Goal: Navigation & Orientation: Find specific page/section

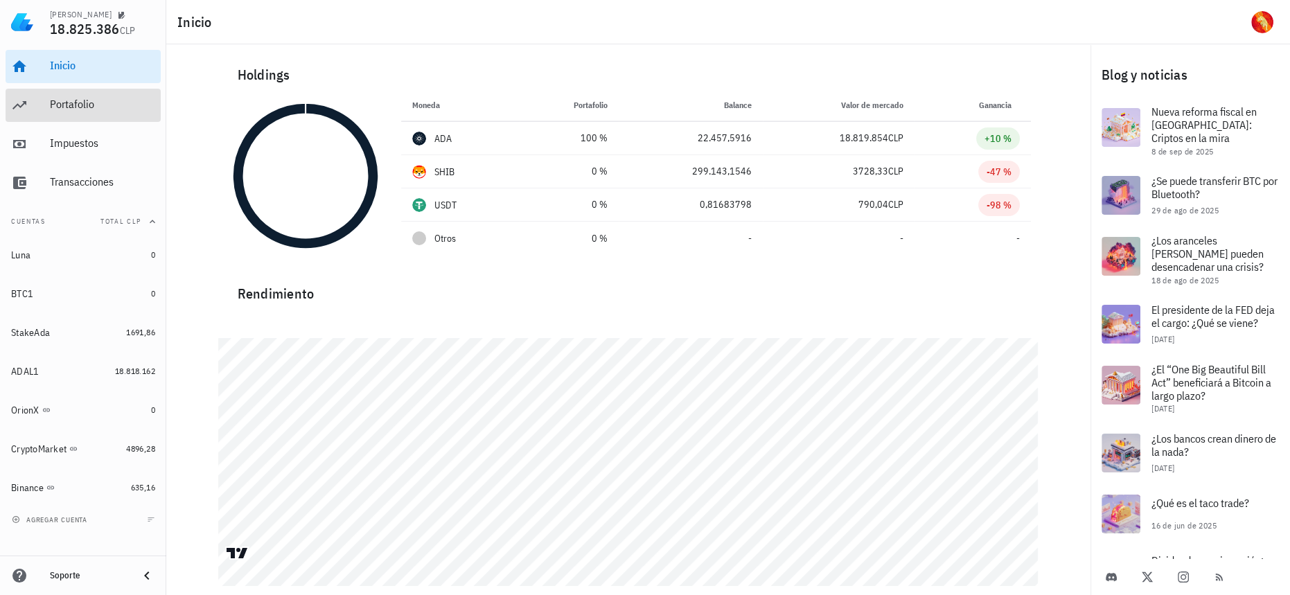
click at [54, 100] on div "Portafolio" at bounding box center [102, 104] width 105 height 13
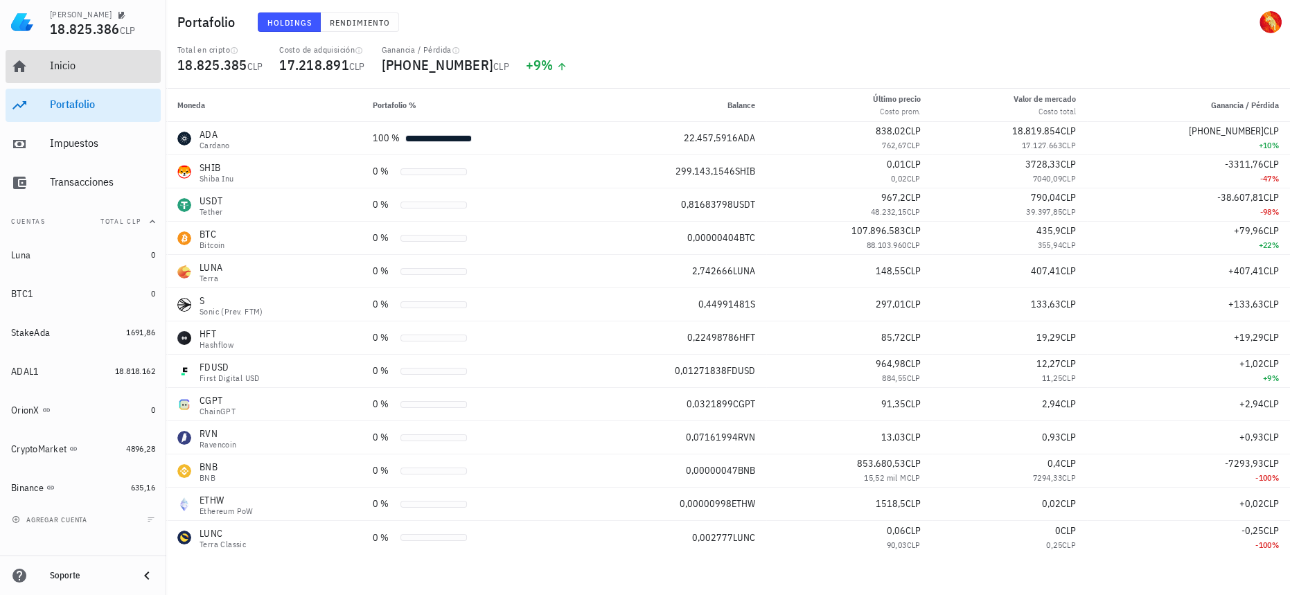
click at [66, 82] on link "Inicio" at bounding box center [83, 66] width 155 height 33
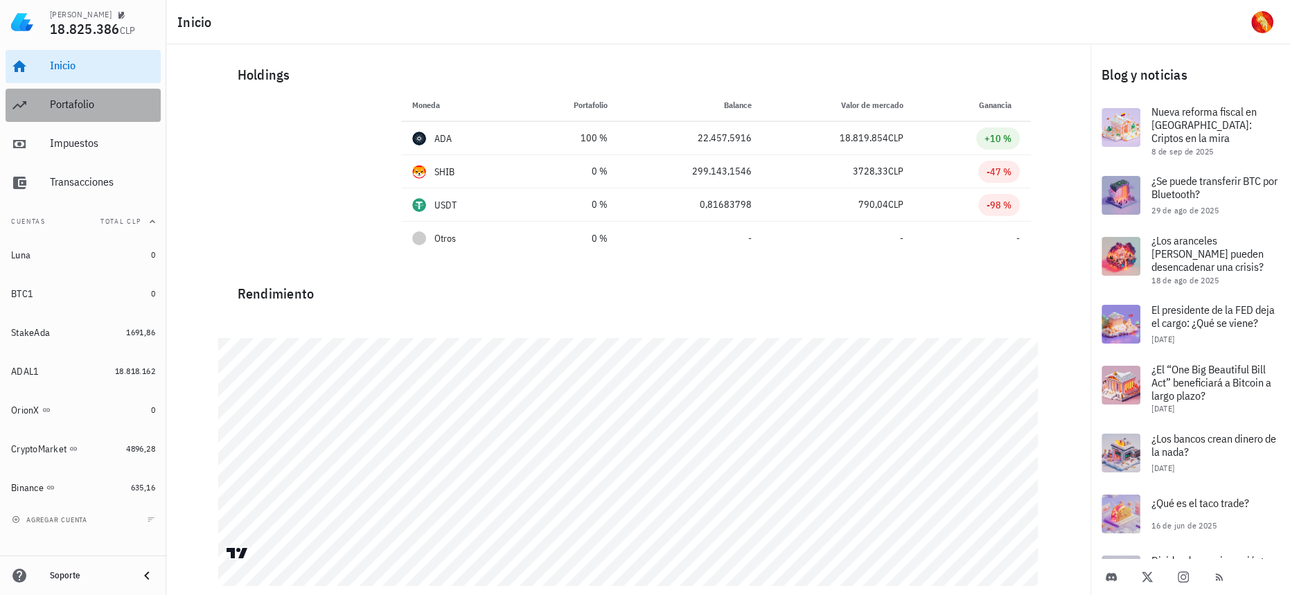
click at [123, 109] on div "Portafolio" at bounding box center [102, 104] width 105 height 13
